Goal: Task Accomplishment & Management: Use online tool/utility

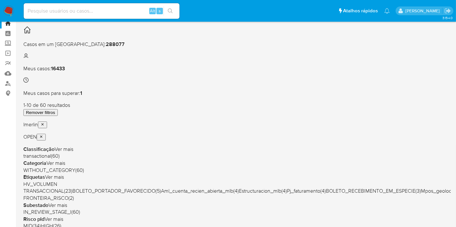
scroll to position [36, 0]
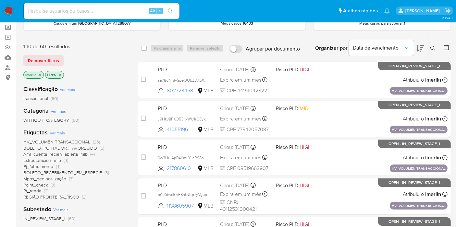
click at [39, 75] on icon "close-filter" at bounding box center [40, 75] width 4 height 4
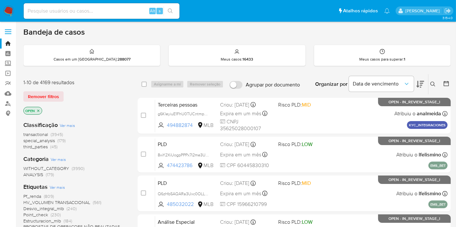
click at [121, 12] on input at bounding box center [102, 11] width 156 height 8
paste input "zVtpX8W4esPIESiDBsxtCn1u"
type input "zVtpX8W4esPIESiDBsxtCn1u"
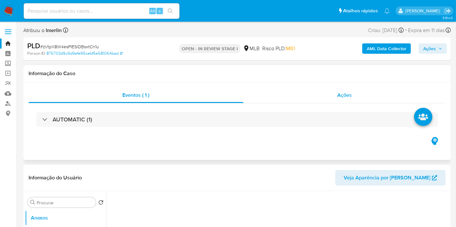
click at [336, 97] on div "Ações" at bounding box center [344, 96] width 202 height 16
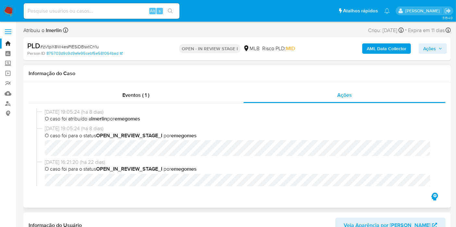
select select "10"
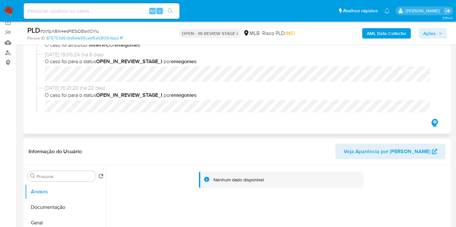
scroll to position [108, 0]
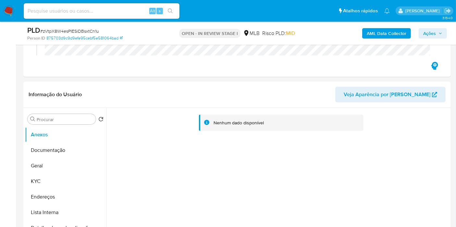
click at [400, 31] on b "AML Data Collector" at bounding box center [387, 33] width 40 height 10
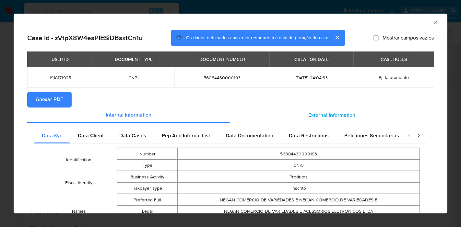
click at [334, 116] on span "External information" at bounding box center [331, 115] width 47 height 7
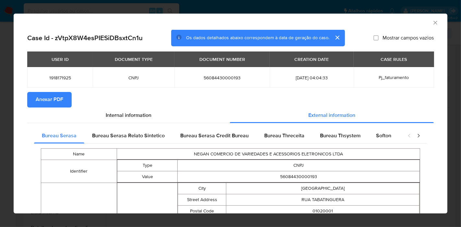
click at [55, 102] on span "Anexar PDF" at bounding box center [50, 100] width 28 height 14
click at [432, 24] on icon "Fechar a janela" at bounding box center [435, 22] width 6 height 6
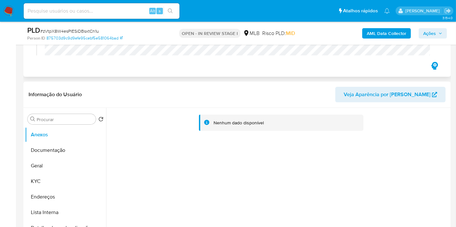
drag, startPoint x: 347, startPoint y: 73, endPoint x: 317, endPoint y: 84, distance: 32.3
click at [346, 73] on div "Eventos ( 1 ) Ações [DATE] 19:05:24 (há 8 dias) O caso foi atribuído a lmerlin …" at bounding box center [236, 14] width 427 height 126
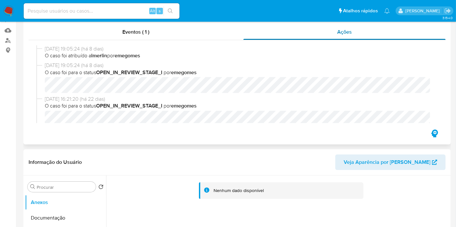
scroll to position [0, 0]
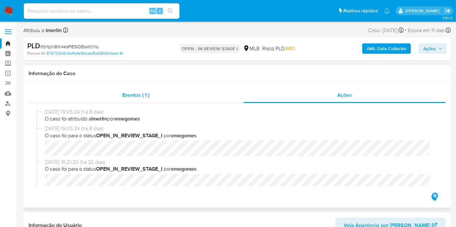
click at [160, 102] on div "Eventos ( 1 )" at bounding box center [136, 96] width 215 height 16
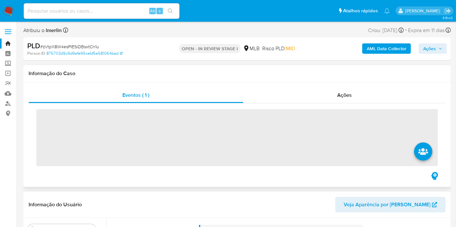
click at [319, 86] on div "Eventos ( 1 ) Ações ‌" at bounding box center [236, 134] width 427 height 105
click at [320, 92] on div "Ações" at bounding box center [344, 96] width 202 height 16
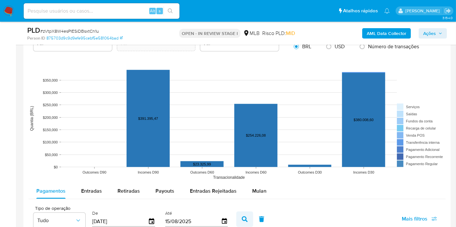
scroll to position [721, 0]
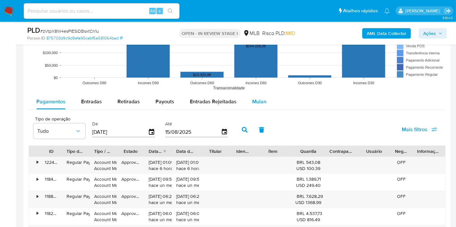
click at [255, 101] on span "Mulan" at bounding box center [259, 101] width 14 height 7
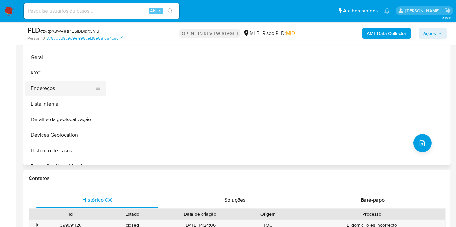
scroll to position [216, 0]
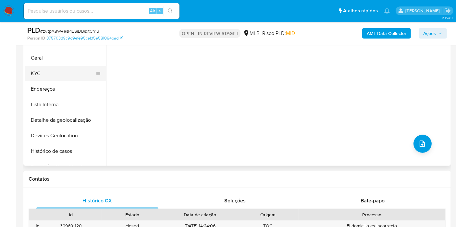
click at [63, 75] on button "KYC" at bounding box center [63, 74] width 76 height 16
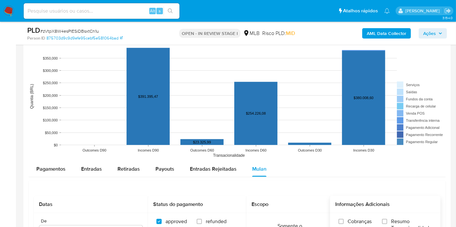
scroll to position [721, 0]
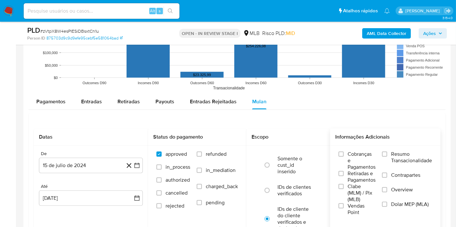
click at [403, 153] on span "Resumo Transacionalidade" at bounding box center [411, 157] width 41 height 13
click at [387, 153] on input "Resumo Transacionalidade" at bounding box center [384, 154] width 5 height 5
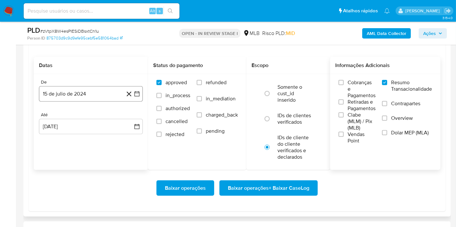
scroll to position [793, 0]
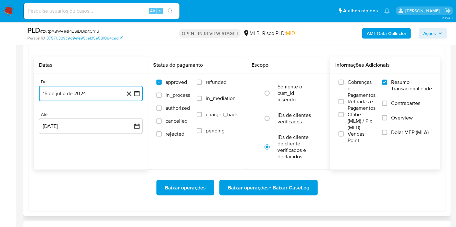
click at [139, 93] on icon "button" at bounding box center [136, 93] width 5 height 5
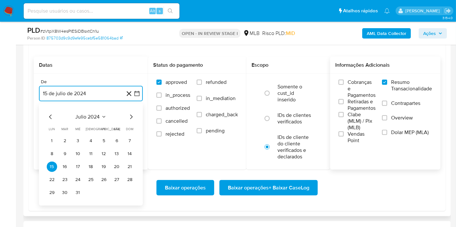
click at [98, 116] on span "julio 2024" at bounding box center [88, 117] width 24 height 6
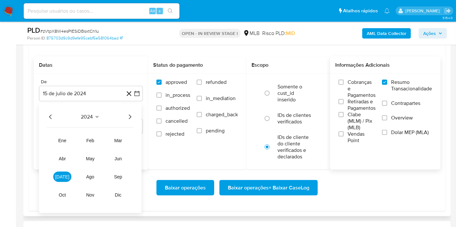
click at [130, 113] on icon "Año siguiente" at bounding box center [130, 117] width 8 height 8
click at [120, 156] on span "jun" at bounding box center [117, 158] width 7 height 5
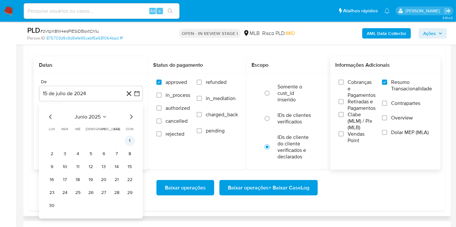
click at [128, 138] on button "1" at bounding box center [130, 141] width 10 height 10
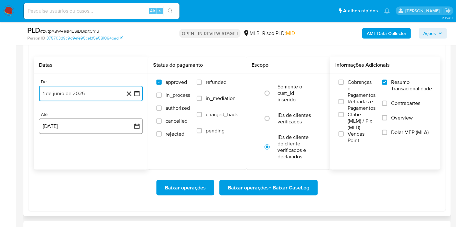
click at [129, 121] on button "[DATE]" at bounding box center [91, 127] width 104 height 16
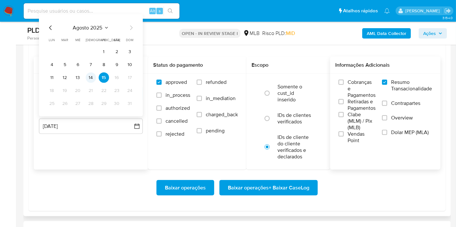
click at [89, 78] on button "14" at bounding box center [91, 78] width 10 height 10
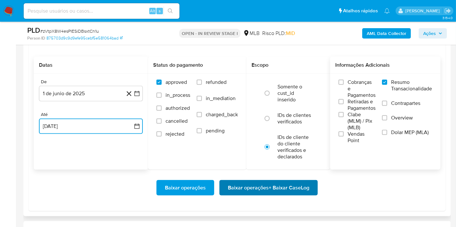
click at [241, 186] on span "Baixar operações + Baixar CaseLog" at bounding box center [268, 188] width 81 height 14
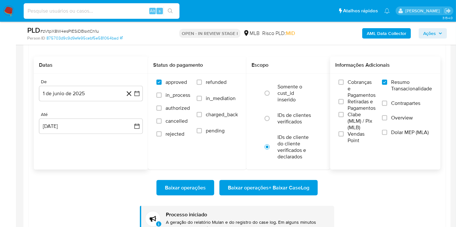
click at [124, 10] on input at bounding box center [102, 11] width 156 height 8
paste input "ci91zUh8IvGbwqSDm6kaYf47"
type input "ci91zUh8IvGbwqSDm6kaYf47"
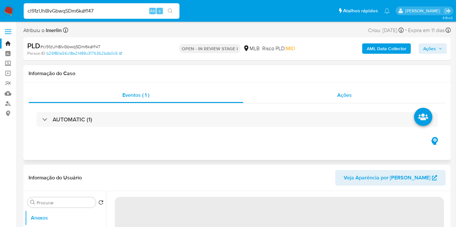
select select "10"
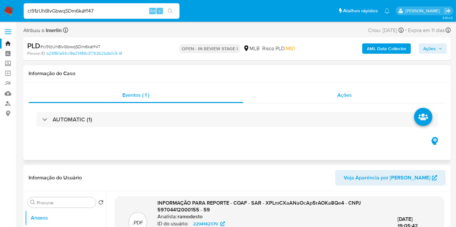
click at [314, 97] on div "Ações" at bounding box center [344, 96] width 202 height 16
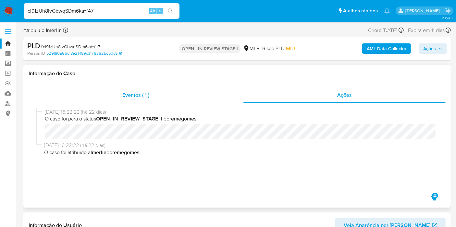
click at [176, 101] on div "Eventos ( 1 )" at bounding box center [136, 96] width 215 height 16
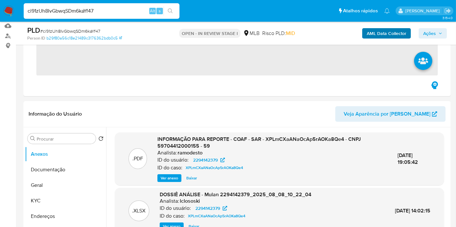
scroll to position [72, 0]
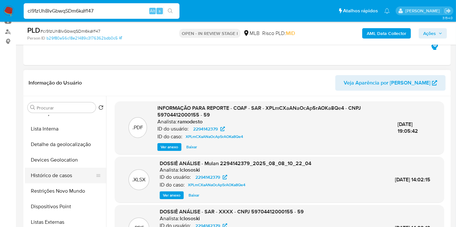
click at [67, 175] on button "Histórico de casos" at bounding box center [63, 176] width 76 height 16
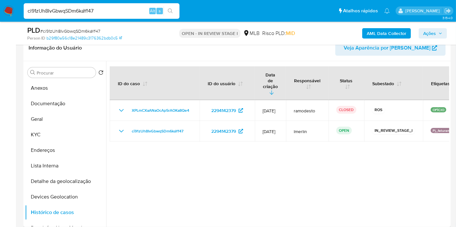
scroll to position [108, 0]
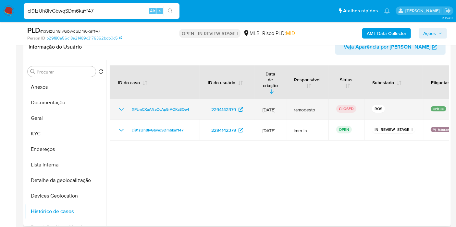
click at [119, 106] on icon "Mostrar/Ocultar" at bounding box center [121, 110] width 8 height 8
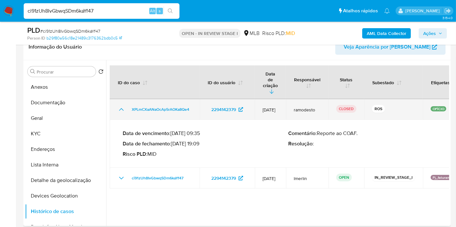
click at [121, 106] on icon "Mostrar/Ocultar" at bounding box center [121, 110] width 8 height 8
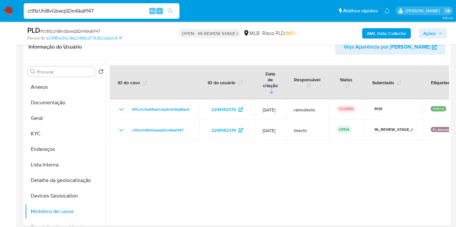
click at [372, 38] on b "AML Data Collector" at bounding box center [387, 33] width 40 height 10
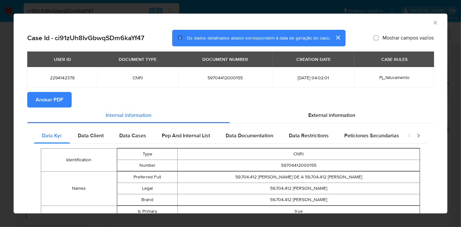
click at [42, 98] on span "Anexar PDF" at bounding box center [50, 100] width 28 height 14
click at [433, 20] on icon "Fechar a janela" at bounding box center [435, 22] width 6 height 6
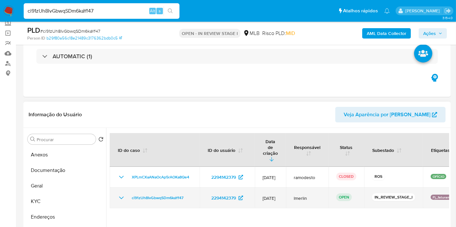
scroll to position [0, 0]
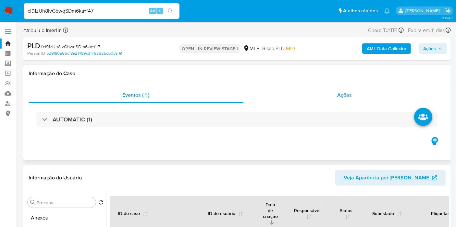
click at [332, 93] on div "Ações" at bounding box center [344, 96] width 202 height 16
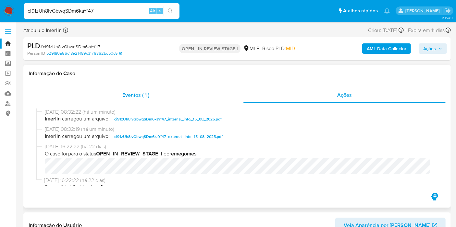
click at [156, 93] on div "Eventos ( 1 )" at bounding box center [136, 96] width 215 height 16
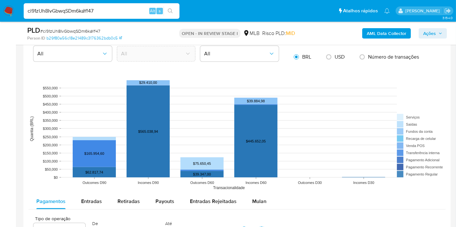
scroll to position [612, 0]
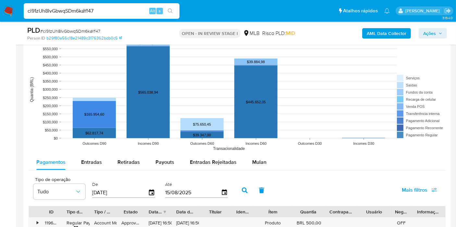
click at [246, 164] on button "Mulan" at bounding box center [259, 163] width 30 height 16
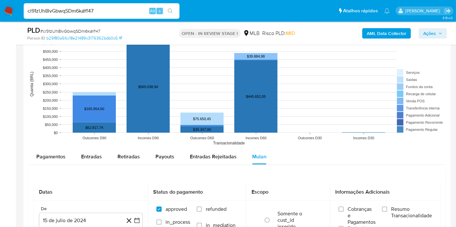
scroll to position [685, 0]
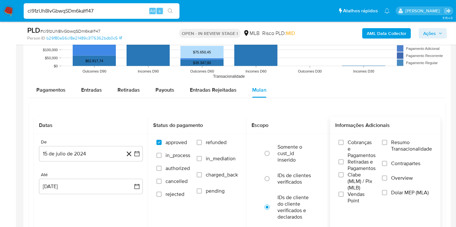
drag, startPoint x: 402, startPoint y: 143, endPoint x: 377, endPoint y: 140, distance: 24.5
click at [401, 143] on span "Resumo Transacionalidade" at bounding box center [411, 145] width 41 height 13
click at [387, 143] on input "Resumo Transacionalidade" at bounding box center [384, 142] width 5 height 5
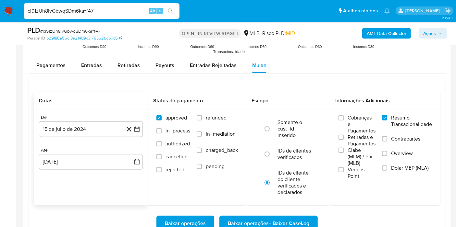
scroll to position [721, 0]
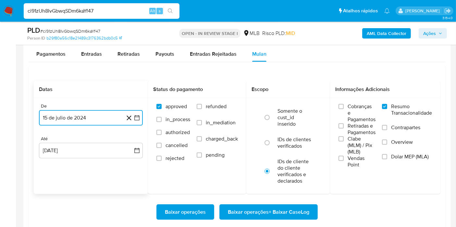
click at [138, 111] on button "15 de julio de 2024" at bounding box center [91, 118] width 104 height 16
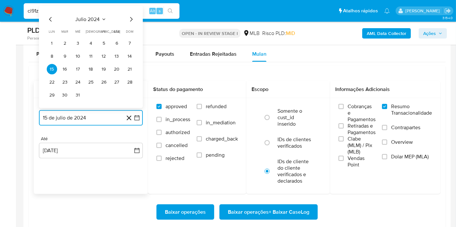
click at [81, 16] on span "julio 2024" at bounding box center [88, 19] width 24 height 6
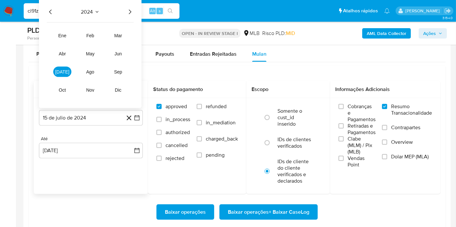
click at [127, 13] on icon "Año siguiente" at bounding box center [130, 12] width 8 height 8
click at [125, 54] on button "jun" at bounding box center [118, 54] width 18 height 10
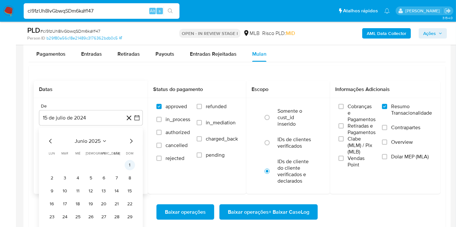
click at [125, 167] on td "1" at bounding box center [130, 165] width 10 height 10
click at [130, 164] on button "1" at bounding box center [130, 165] width 10 height 10
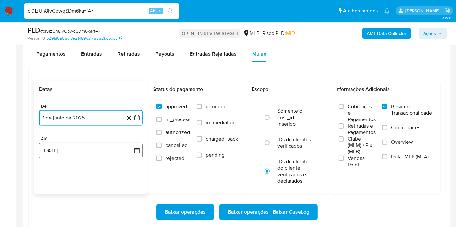
click at [136, 150] on icon "button" at bounding box center [137, 151] width 6 height 6
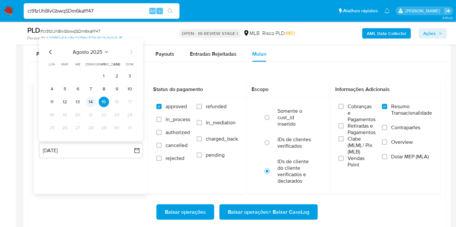
click at [92, 101] on button "14" at bounding box center [91, 102] width 10 height 10
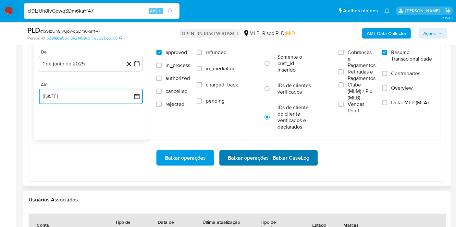
scroll to position [793, 0]
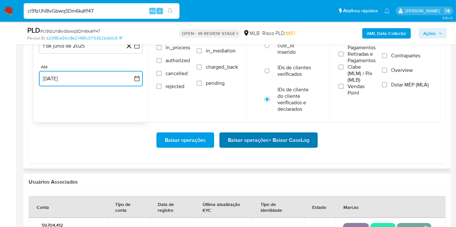
click at [257, 136] on span "Baixar operações + Baixar CaseLog" at bounding box center [268, 140] width 81 height 14
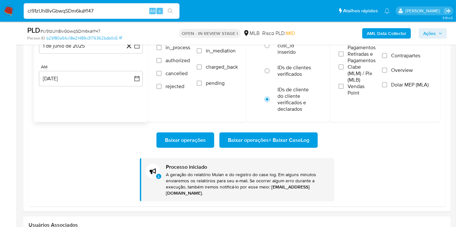
click at [118, 16] on div "ci91zUh8IvGbwqSDm6kaYf47 Alt s" at bounding box center [102, 11] width 156 height 16
click at [118, 11] on input "ci91zUh8IvGbwqSDm6kaYf47" at bounding box center [102, 11] width 156 height 8
paste input "FMbnLXxii7nae7tNuGrvyMJ1"
type input "FMbnLXxii7nae7tNuGrvyMJ1"
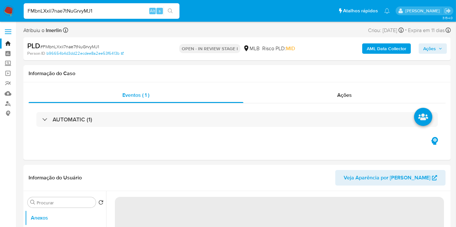
click at [387, 50] on b "AML Data Collector" at bounding box center [387, 48] width 40 height 10
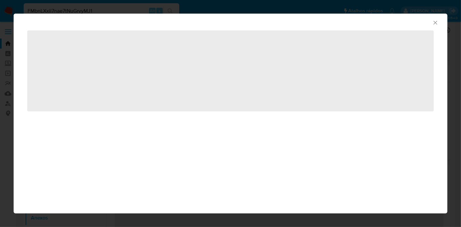
select select "10"
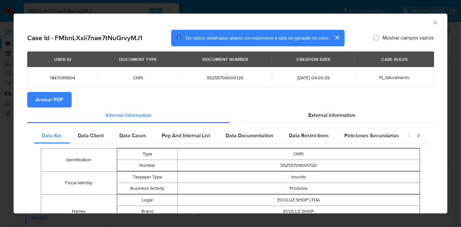
click at [68, 95] on button "Anexar PDF" at bounding box center [49, 100] width 44 height 16
click at [432, 23] on icon "Fechar a janela" at bounding box center [435, 22] width 6 height 6
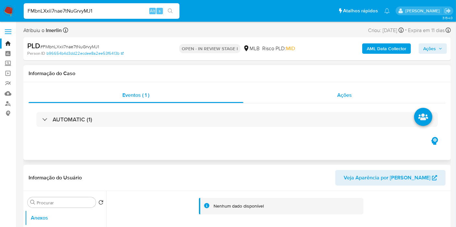
click at [340, 94] on span "Ações" at bounding box center [344, 94] width 15 height 7
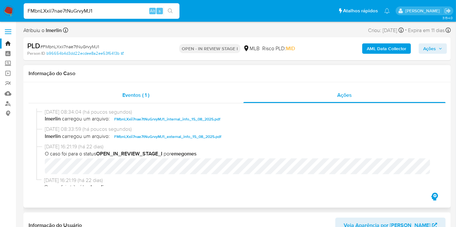
click at [149, 95] on span "Eventos ( 1 )" at bounding box center [135, 94] width 27 height 7
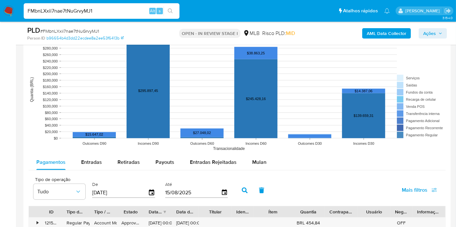
scroll to position [685, 0]
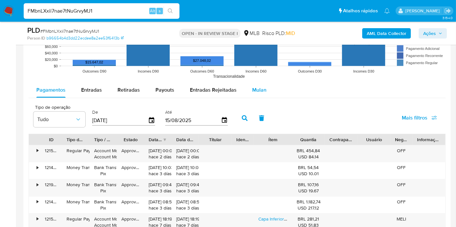
click at [261, 90] on span "Mulan" at bounding box center [259, 89] width 14 height 7
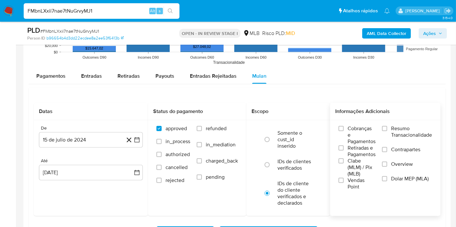
scroll to position [721, 0]
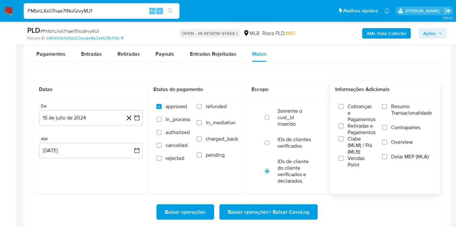
click at [404, 106] on span "Resumo Transacionalidade" at bounding box center [411, 109] width 41 height 13
click at [387, 106] on input "Resumo Transacionalidade" at bounding box center [384, 106] width 5 height 5
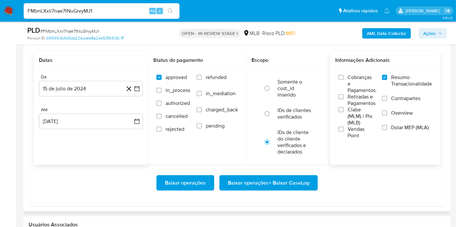
scroll to position [757, 0]
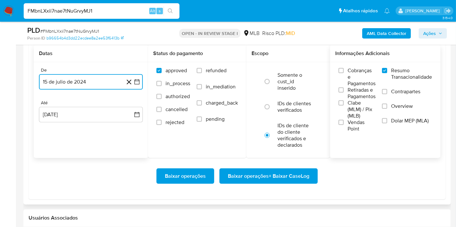
click at [138, 84] on button "15 de julio de 2024" at bounding box center [91, 82] width 104 height 16
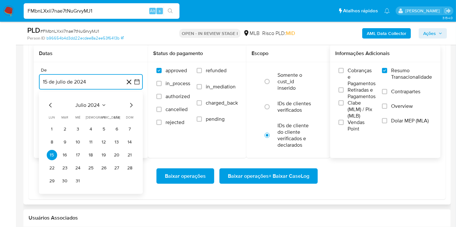
click at [97, 104] on span "julio 2024" at bounding box center [88, 105] width 24 height 6
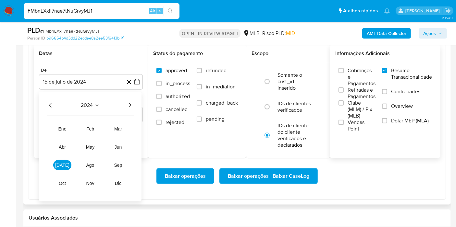
click at [129, 103] on icon "Año siguiente" at bounding box center [130, 106] width 8 height 8
click at [124, 142] on button "jun" at bounding box center [118, 147] width 18 height 10
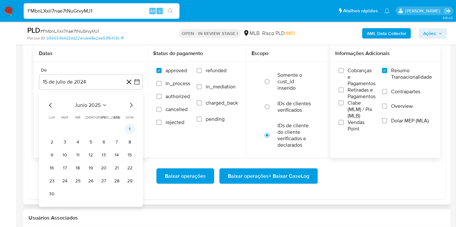
click at [130, 132] on button "1" at bounding box center [130, 129] width 10 height 10
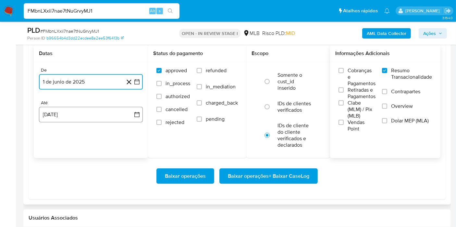
click at [120, 110] on button "[DATE]" at bounding box center [91, 115] width 104 height 16
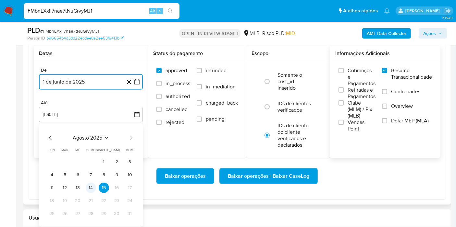
click at [91, 183] on button "14" at bounding box center [91, 188] width 10 height 10
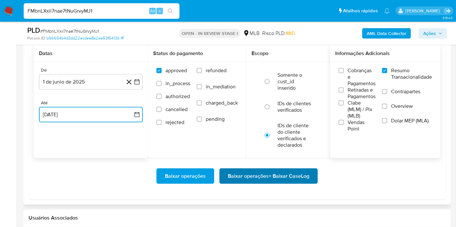
click at [255, 172] on span "Baixar operações + Baixar CaseLog" at bounding box center [268, 176] width 81 height 14
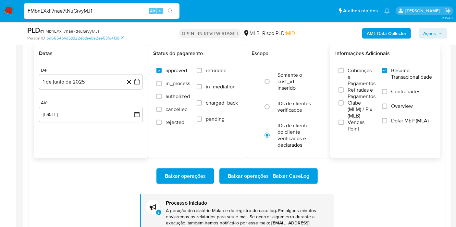
click at [121, 9] on input "FMbnLXxii7nae7tNuGrvyMJ1" at bounding box center [102, 11] width 156 height 8
paste input "OiEGAcmQFAO9ZomfdZYGW2yO"
type input "OiEGAcmQFAO9ZomfdZYGW2yO"
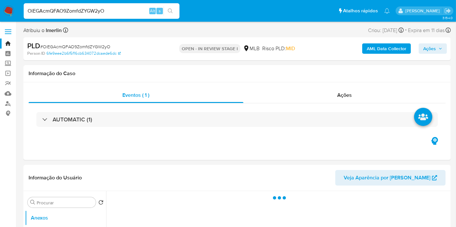
select select "10"
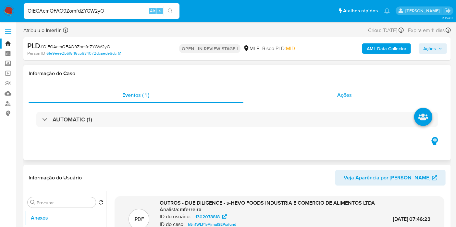
click at [331, 95] on div "Ações" at bounding box center [344, 96] width 202 height 16
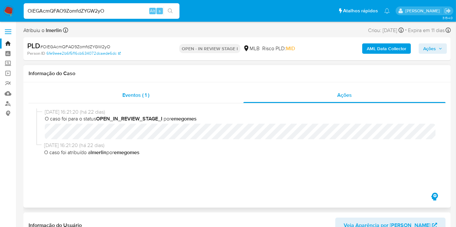
click at [145, 94] on span "Eventos ( 1 )" at bounding box center [135, 94] width 27 height 7
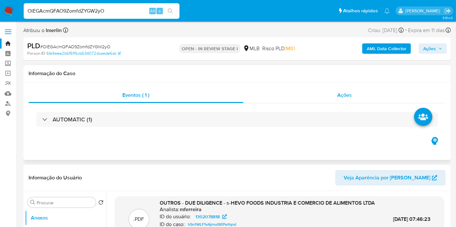
click at [373, 100] on div "Ações" at bounding box center [344, 96] width 202 height 16
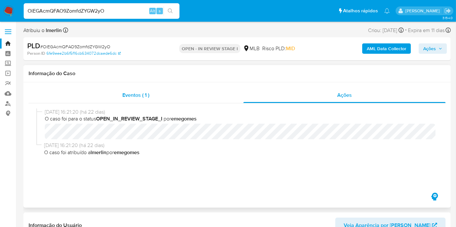
click at [163, 99] on div "Eventos ( 1 )" at bounding box center [136, 96] width 215 height 16
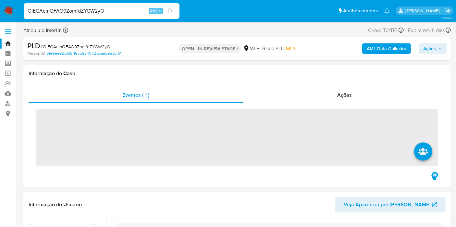
click at [380, 46] on b "AML Data Collector" at bounding box center [387, 48] width 40 height 10
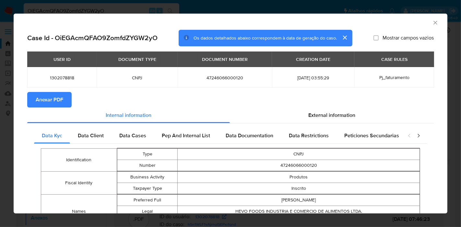
click at [56, 97] on span "Anexar PDF" at bounding box center [50, 100] width 28 height 14
click at [432, 23] on icon "Fechar a janela" at bounding box center [435, 22] width 6 height 6
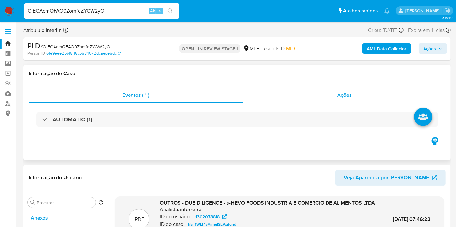
click at [343, 90] on div "Ações" at bounding box center [344, 96] width 202 height 16
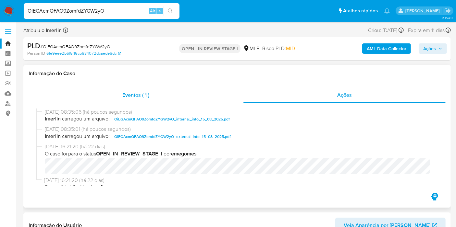
click at [183, 90] on div "Eventos ( 1 )" at bounding box center [136, 96] width 215 height 16
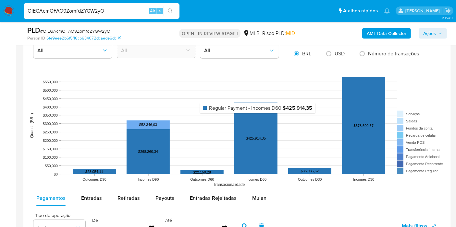
scroll to position [685, 0]
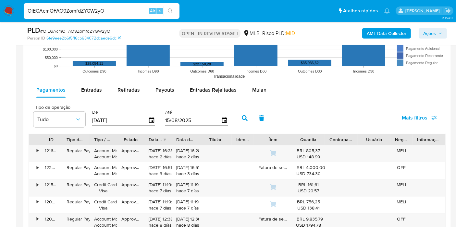
click at [256, 98] on div "Pagamentos Entradas Retiradas Payouts Entradas Rejeitadas Mulan Tipo de operaçã…" at bounding box center [237, 208] width 417 height 252
click at [258, 92] on span "Mulan" at bounding box center [259, 89] width 14 height 7
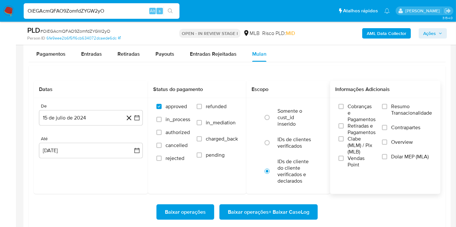
click at [391, 103] on span "Resumo Transacionalidade" at bounding box center [411, 109] width 41 height 13
click at [387, 104] on input "Resumo Transacionalidade" at bounding box center [384, 106] width 5 height 5
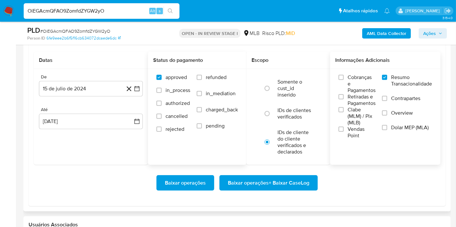
scroll to position [757, 0]
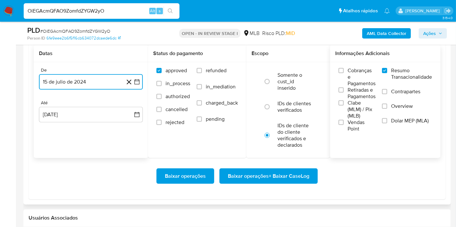
click at [138, 80] on icon "button" at bounding box center [137, 82] width 6 height 6
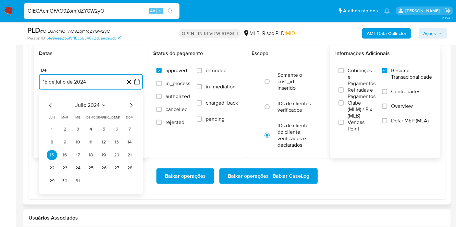
click at [87, 103] on span "julio 2024" at bounding box center [88, 105] width 24 height 6
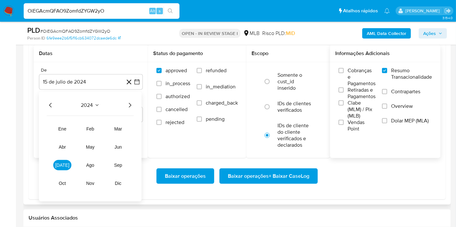
click at [129, 102] on icon "Año siguiente" at bounding box center [130, 106] width 8 height 8
click at [120, 142] on button "jun" at bounding box center [118, 147] width 18 height 10
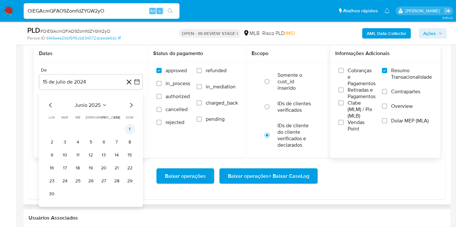
click at [130, 130] on button "1" at bounding box center [130, 129] width 10 height 10
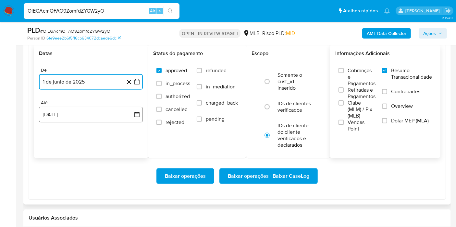
click at [131, 117] on button "[DATE]" at bounding box center [91, 115] width 104 height 16
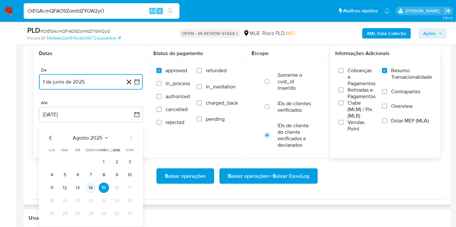
click at [91, 184] on button "14" at bounding box center [91, 188] width 10 height 10
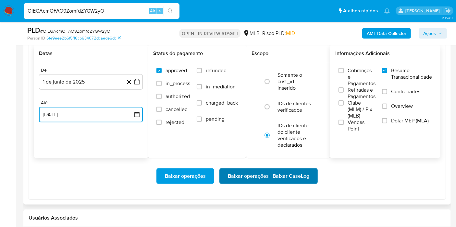
click at [228, 174] on span "Baixar operações + Baixar CaseLog" at bounding box center [268, 176] width 81 height 14
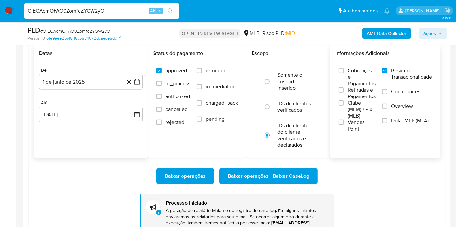
click at [107, 10] on input "OiEGAcmQFAO9ZomfdZYGW2yO" at bounding box center [102, 11] width 156 height 8
paste input "DqVJRWIiIZX0HtURHZXx08jC"
type input "DqVJRWIiIZX0HtURHZXx08jC"
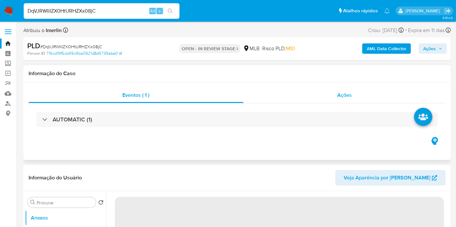
click at [330, 90] on div "Ações" at bounding box center [344, 96] width 202 height 16
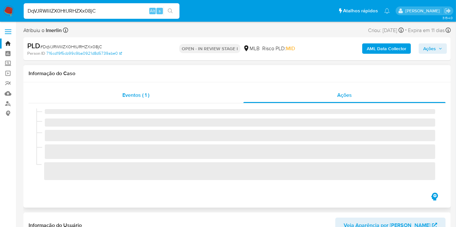
select select "10"
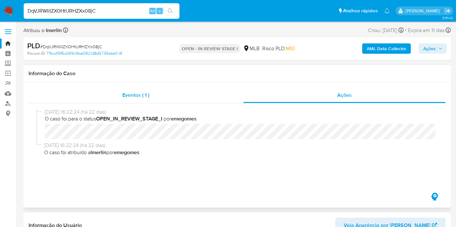
click at [195, 93] on div "Eventos ( 1 )" at bounding box center [136, 96] width 215 height 16
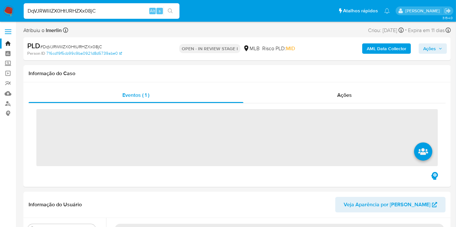
click at [388, 49] on b "AML Data Collector" at bounding box center [387, 48] width 40 height 10
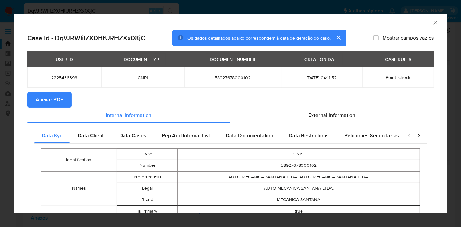
click at [432, 24] on icon "Fechar a janela" at bounding box center [435, 22] width 6 height 6
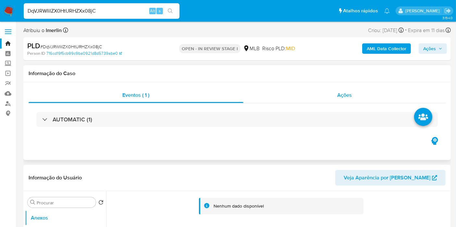
click at [328, 92] on div "Ações" at bounding box center [344, 96] width 202 height 16
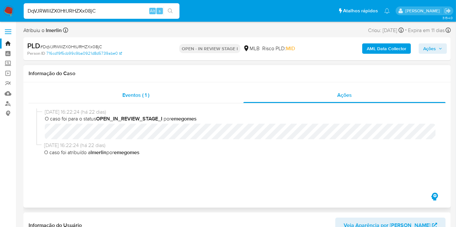
click at [165, 96] on div "Eventos ( 1 )" at bounding box center [136, 96] width 215 height 16
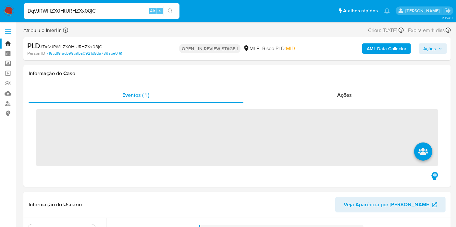
click at [375, 47] on b "AML Data Collector" at bounding box center [387, 48] width 40 height 10
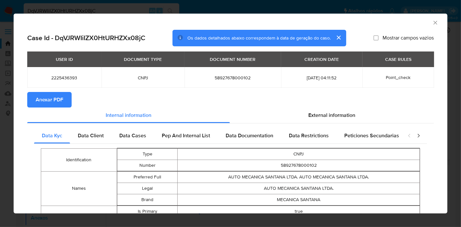
click at [61, 99] on span "Anexar PDF" at bounding box center [50, 100] width 28 height 14
click at [432, 23] on icon "Fechar a janela" at bounding box center [435, 22] width 6 height 6
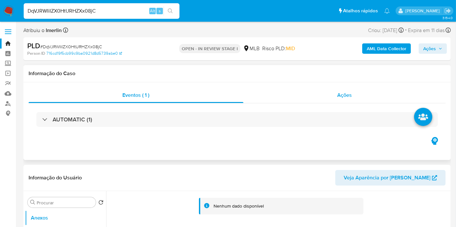
click at [316, 98] on div "Ações" at bounding box center [344, 96] width 202 height 16
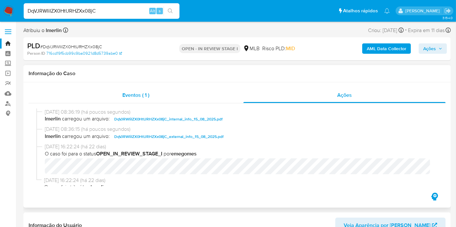
click at [216, 99] on div "Eventos ( 1 )" at bounding box center [136, 96] width 215 height 16
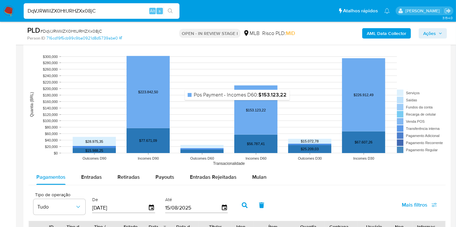
scroll to position [612, 0]
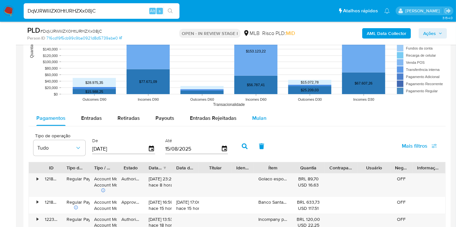
click at [247, 114] on button "Mulan" at bounding box center [259, 119] width 30 height 16
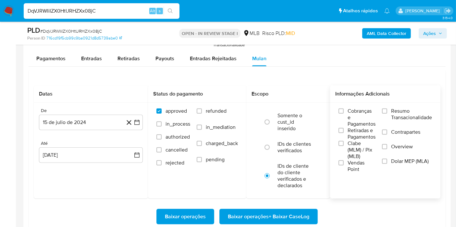
scroll to position [685, 0]
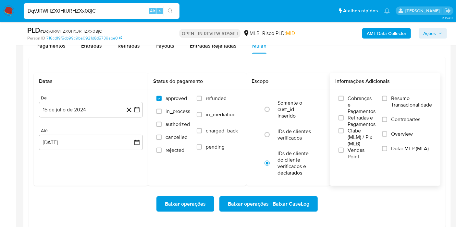
click at [413, 105] on span "Resumo Transacionalidade" at bounding box center [411, 101] width 41 height 13
click at [387, 101] on input "Resumo Transacionalidade" at bounding box center [384, 98] width 5 height 5
click at [140, 108] on button "15 de julio de 2024" at bounding box center [91, 110] width 104 height 16
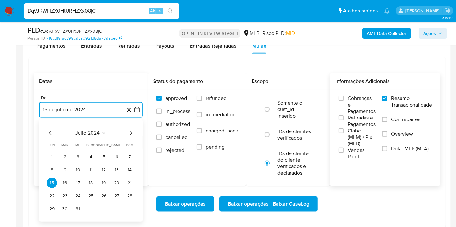
click at [98, 131] on span "julio 2024" at bounding box center [88, 133] width 24 height 6
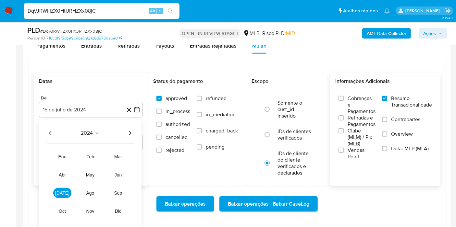
click at [132, 130] on icon "Año siguiente" at bounding box center [130, 133] width 8 height 8
click at [117, 171] on button "jun" at bounding box center [118, 175] width 18 height 10
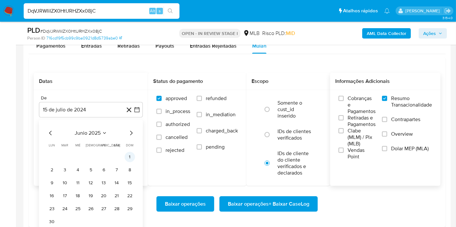
click at [130, 157] on button "1" at bounding box center [130, 157] width 10 height 10
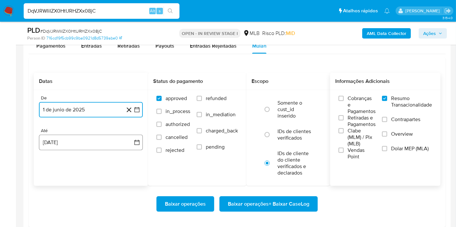
click at [130, 146] on button "[DATE]" at bounding box center [91, 143] width 104 height 16
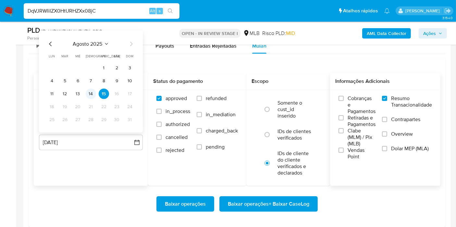
click at [93, 97] on button "14" at bounding box center [91, 94] width 10 height 10
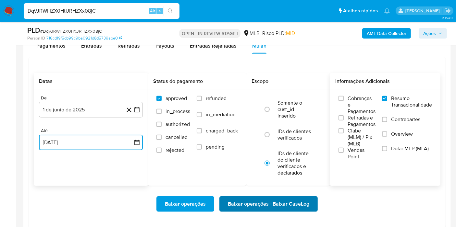
click at [261, 200] on span "Baixar operações + Baixar CaseLog" at bounding box center [268, 204] width 81 height 14
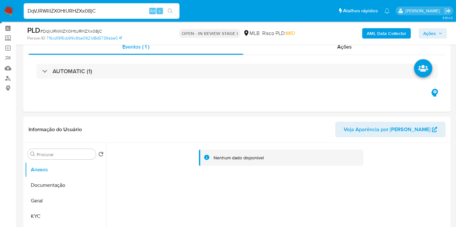
scroll to position [0, 0]
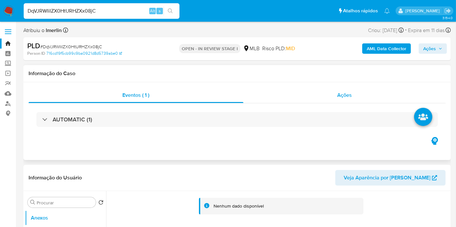
click at [331, 98] on div "Ações" at bounding box center [344, 96] width 202 height 16
